Goal: Task Accomplishment & Management: Manage account settings

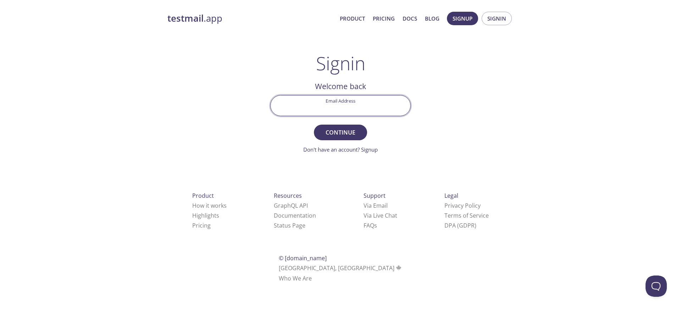
click at [332, 100] on input "Email Address" at bounding box center [341, 105] width 140 height 20
type input "[PERSON_NAME][EMAIL_ADDRESS][DOMAIN_NAME]"
click at [348, 129] on span "Continue" at bounding box center [341, 132] width 38 height 10
click at [354, 103] on input "Signin Security Code" at bounding box center [341, 105] width 140 height 20
click at [348, 106] on input "Signin Security Code" at bounding box center [341, 105] width 140 height 20
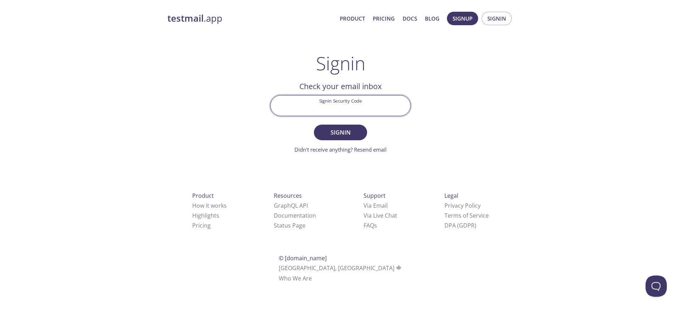
paste input "FRCFH8M"
type input "FRCFH8M"
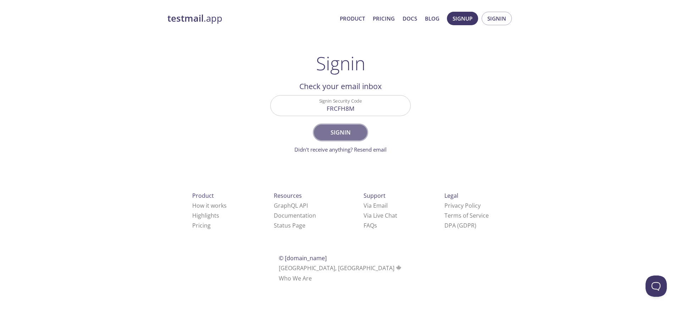
click at [354, 128] on span "Signin" at bounding box center [341, 132] width 38 height 10
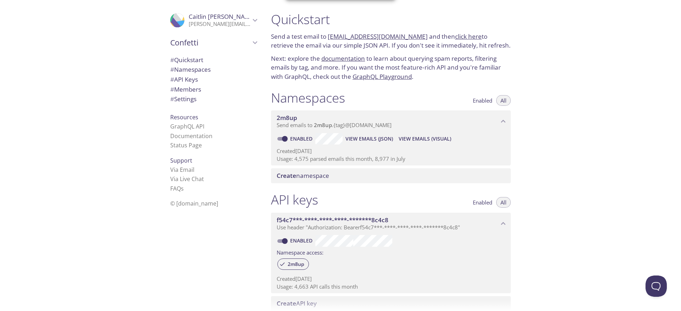
click at [196, 93] on span "# Members" at bounding box center [213, 89] width 87 height 9
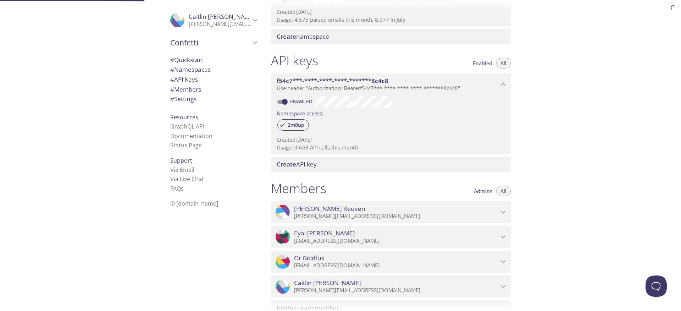
scroll to position [277, 0]
